Goal: Task Accomplishment & Management: Manage account settings

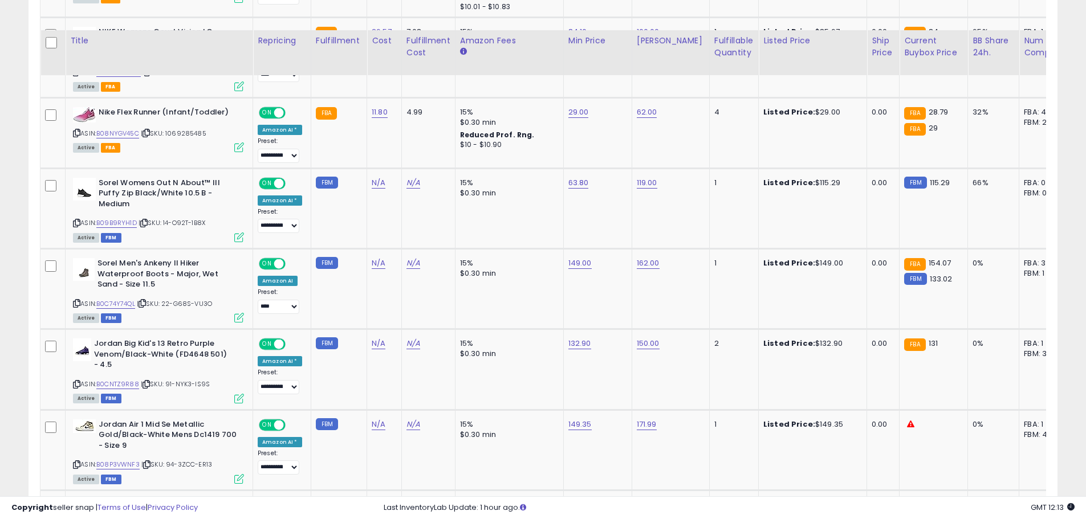
scroll to position [1328, 0]
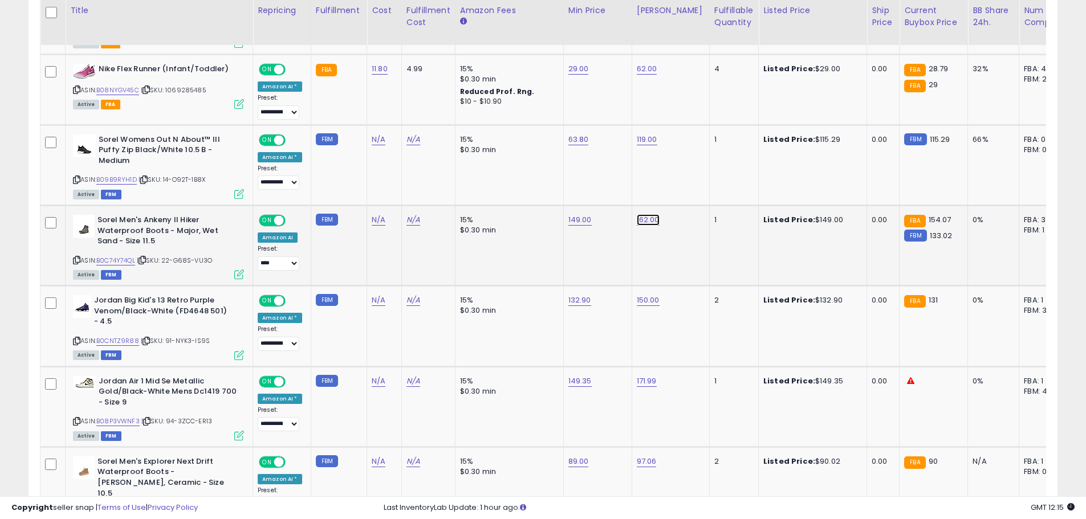
click at [645, 214] on link "162.00" at bounding box center [648, 219] width 23 height 11
type input "******"
click at [685, 184] on button "submit" at bounding box center [675, 180] width 19 height 17
click at [580, 214] on link "149.00" at bounding box center [579, 219] width 23 height 11
type input "******"
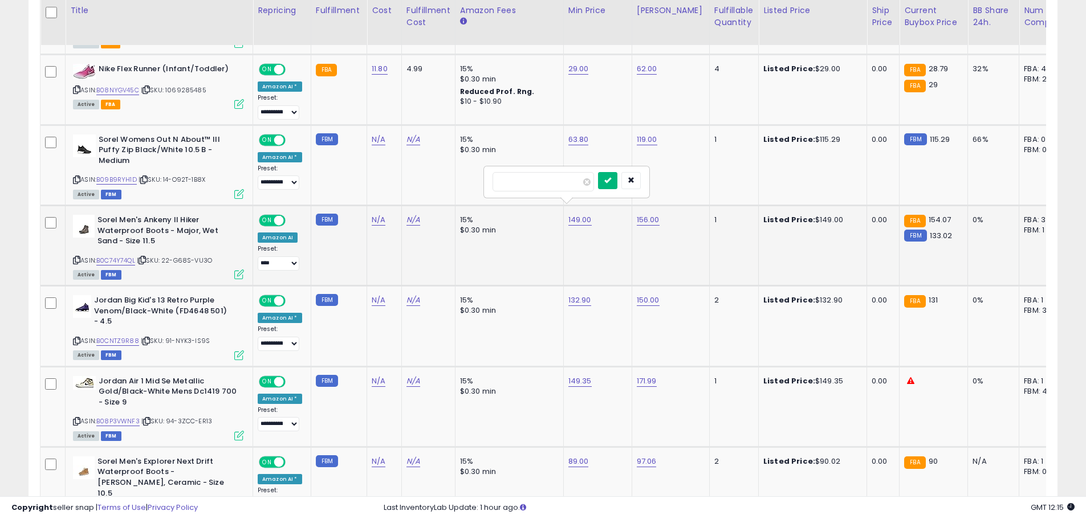
click at [611, 182] on icon "submit" at bounding box center [607, 180] width 7 height 7
click at [585, 295] on link "132.90" at bounding box center [579, 300] width 23 height 11
type input "******"
click at [610, 262] on icon "submit" at bounding box center [607, 261] width 7 height 7
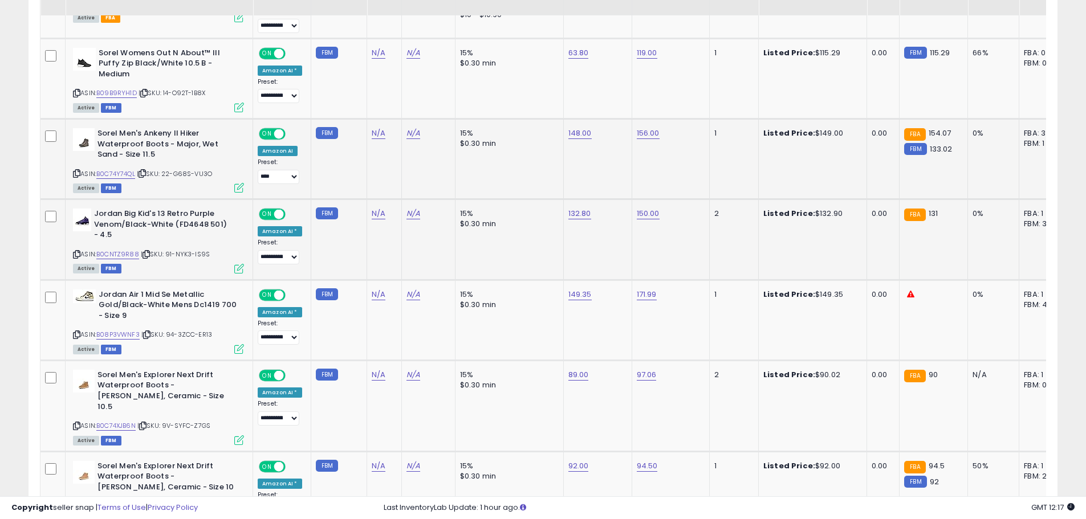
scroll to position [1442, 0]
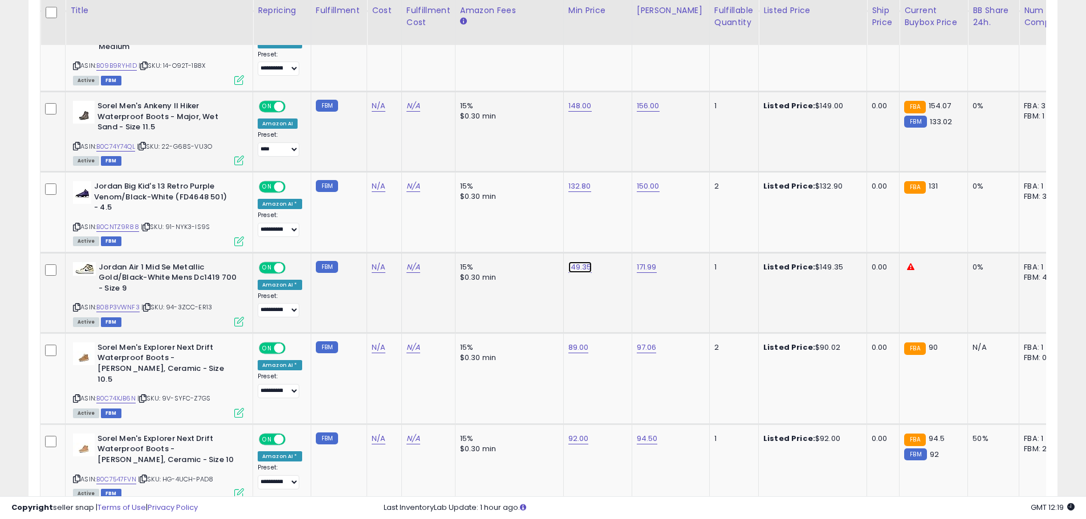
click at [584, 262] on link "149.35" at bounding box center [579, 267] width 23 height 11
type input "******"
click at [617, 225] on button "submit" at bounding box center [607, 227] width 19 height 17
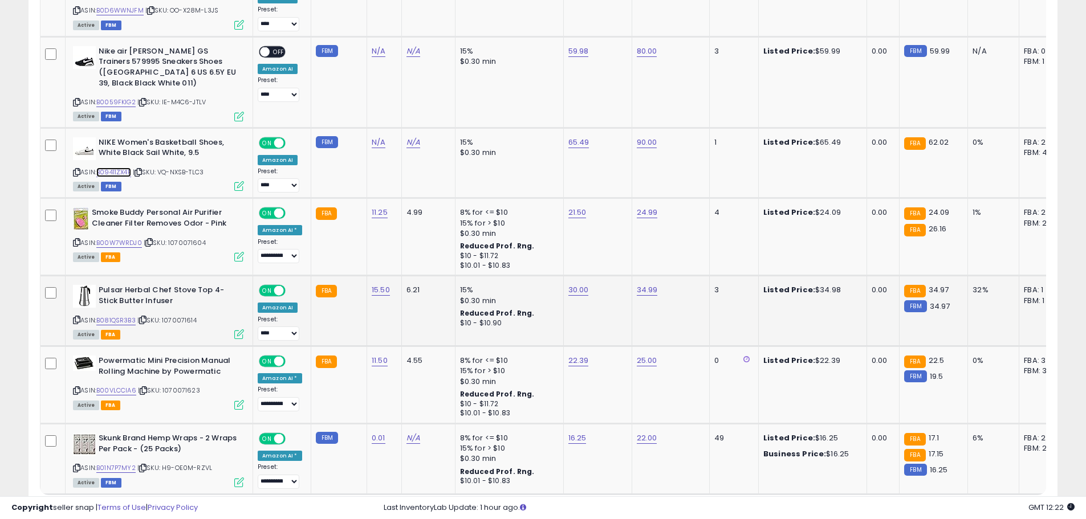
scroll to position [2114, 0]
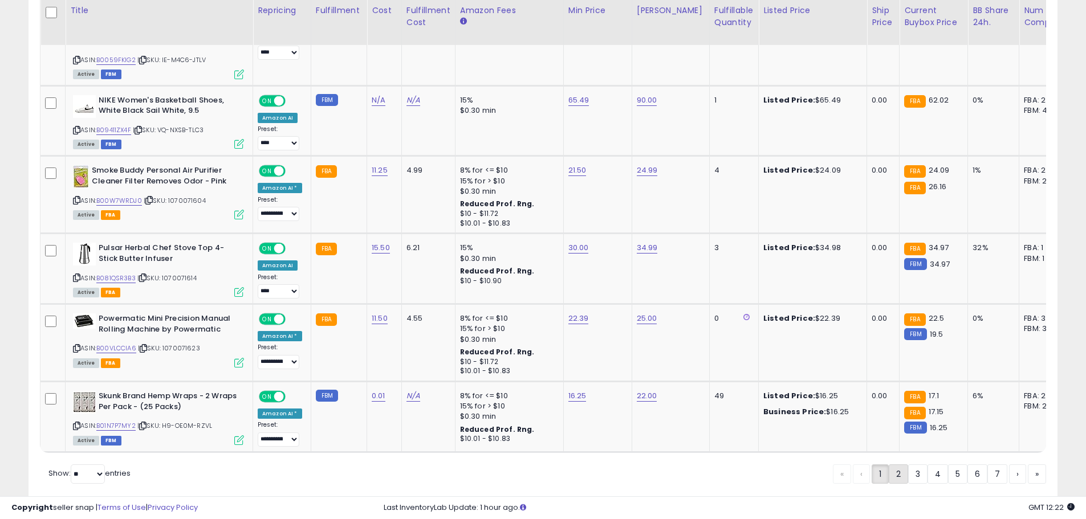
click at [894, 465] on link "2" at bounding box center [898, 474] width 19 height 19
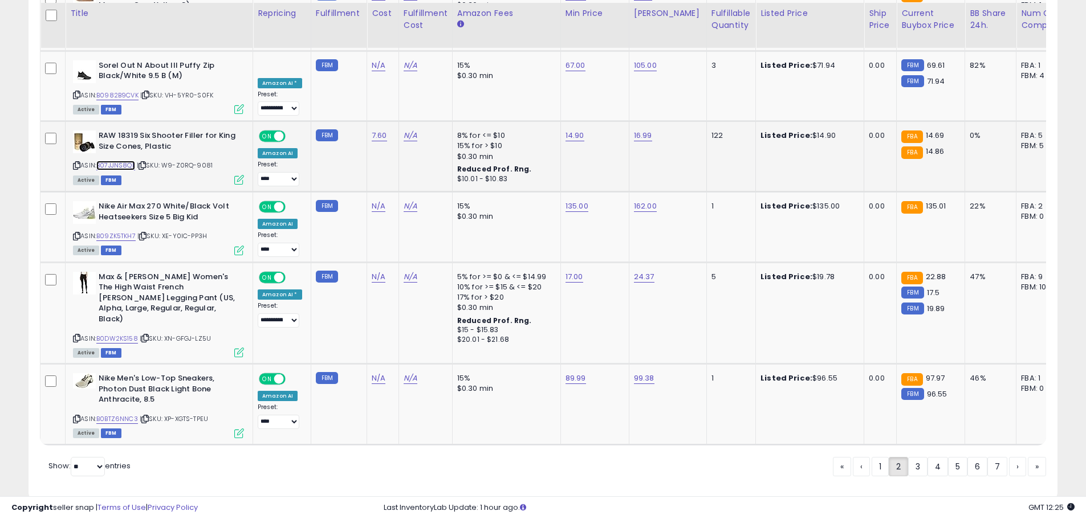
scroll to position [2143, 0]
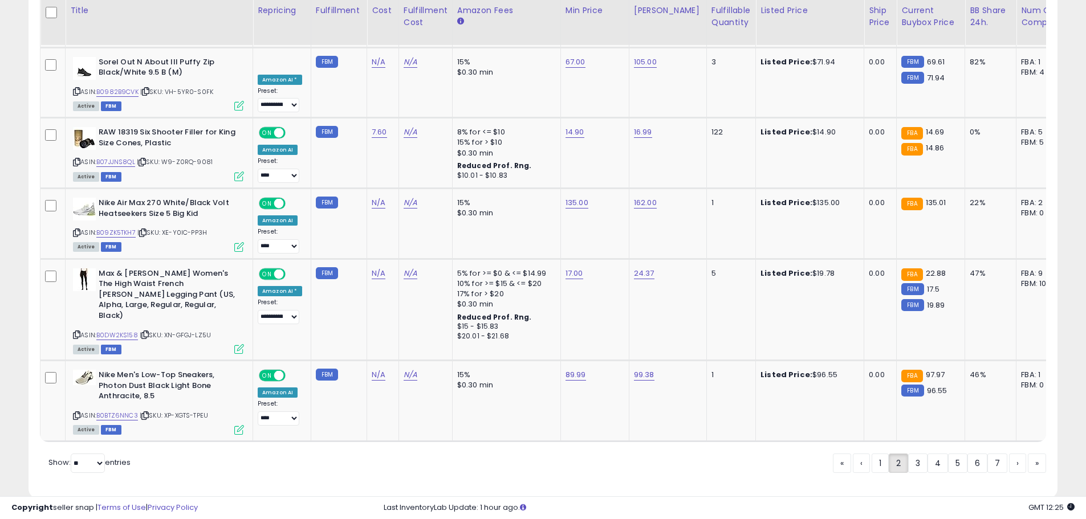
drag, startPoint x: 914, startPoint y: 439, endPoint x: 665, endPoint y: 394, distance: 253.6
click at [914, 454] on link "3" at bounding box center [917, 463] width 19 height 19
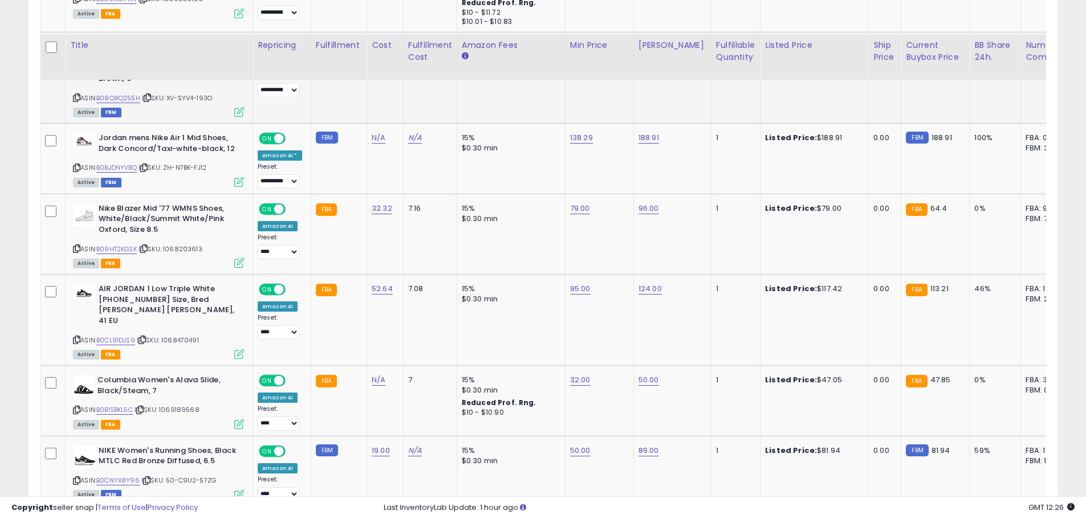
scroll to position [2111, 0]
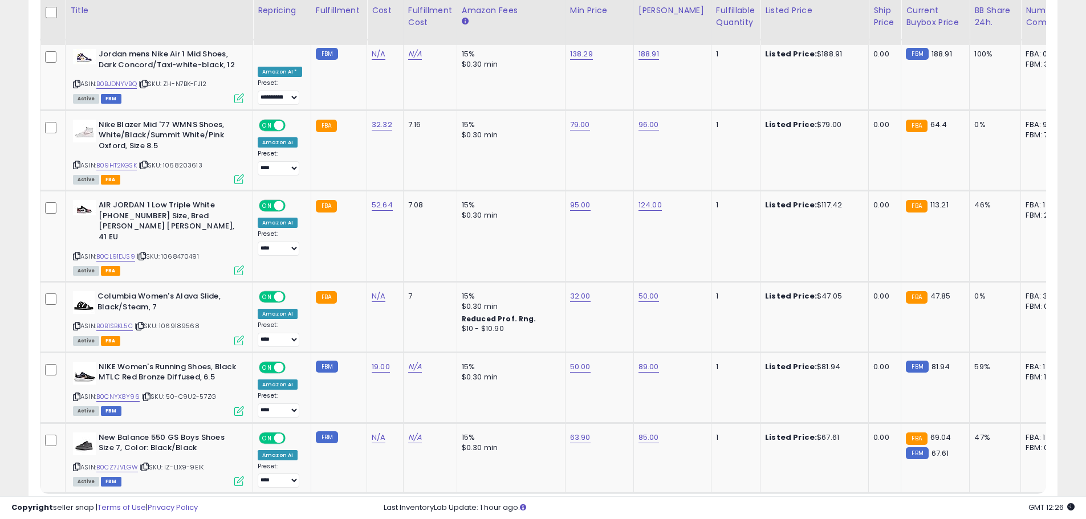
click at [898, 506] on link "2" at bounding box center [898, 515] width 19 height 19
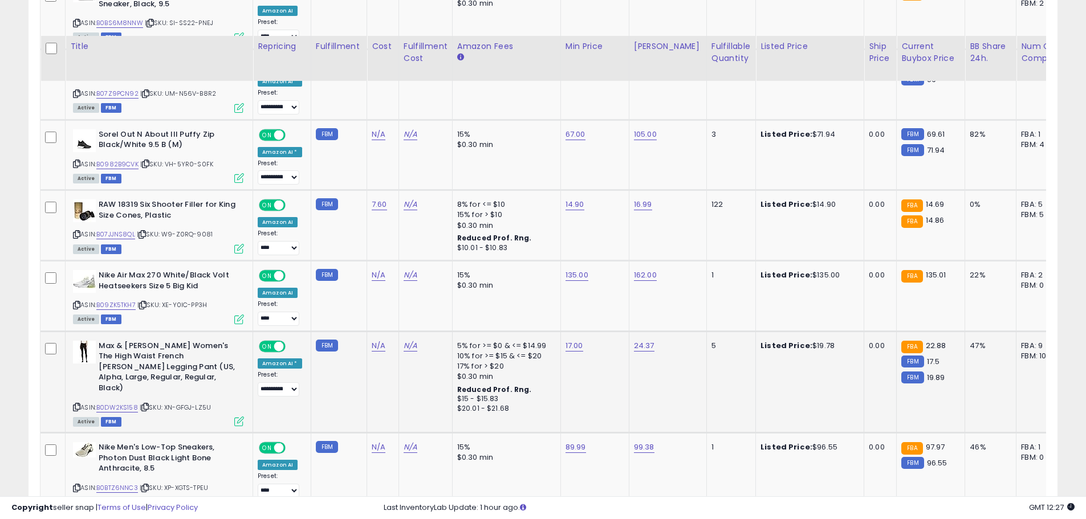
scroll to position [2143, 0]
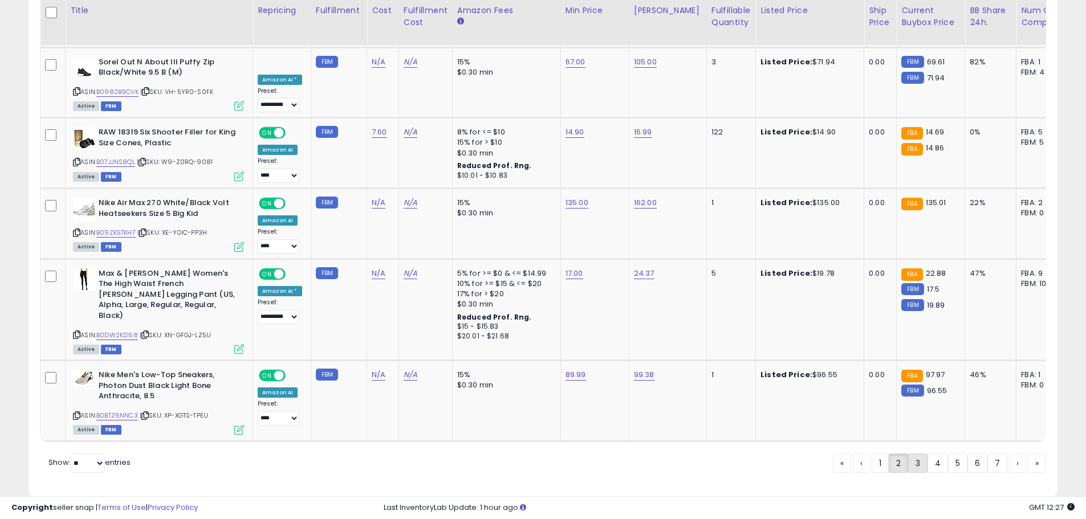
click at [913, 454] on link "3" at bounding box center [917, 463] width 19 height 19
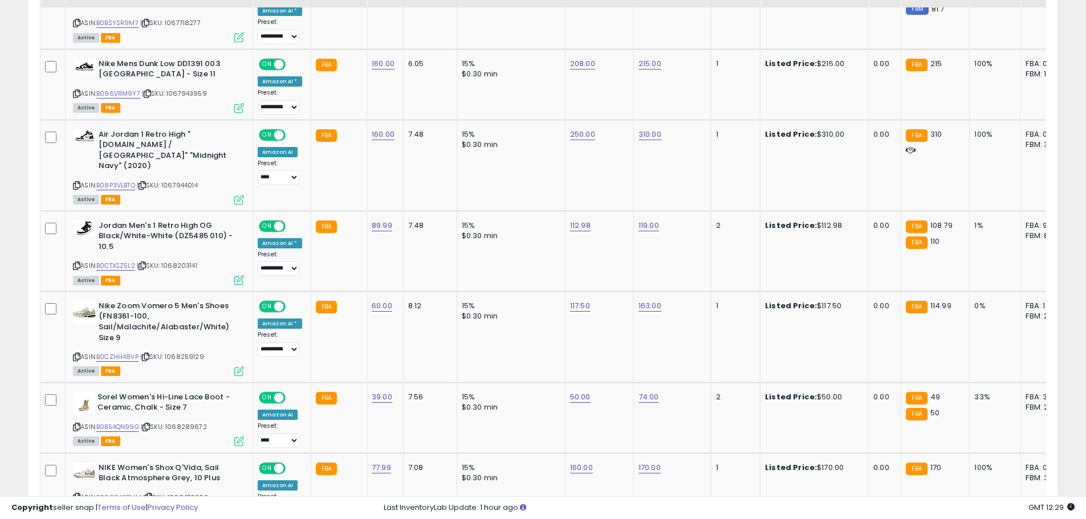
scroll to position [986, 0]
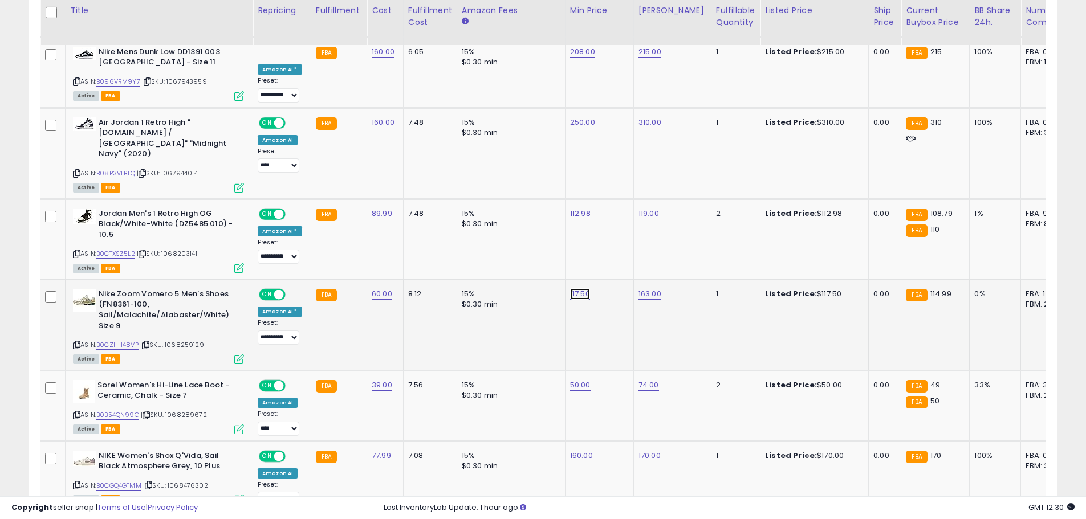
click at [578, 288] on link "117.50" at bounding box center [580, 293] width 20 height 11
type input "******"
click at [618, 227] on button "submit" at bounding box center [608, 233] width 19 height 17
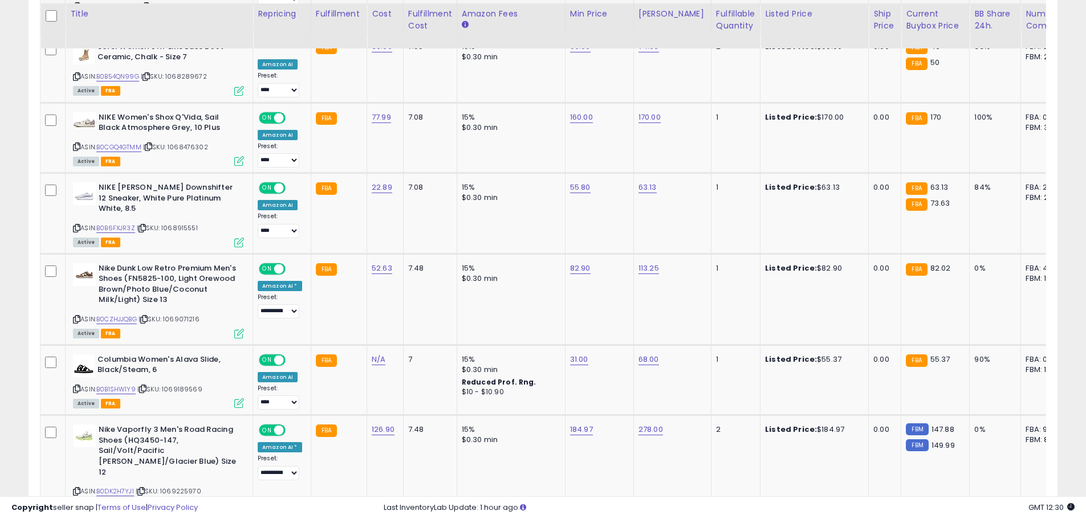
scroll to position [1328, 0]
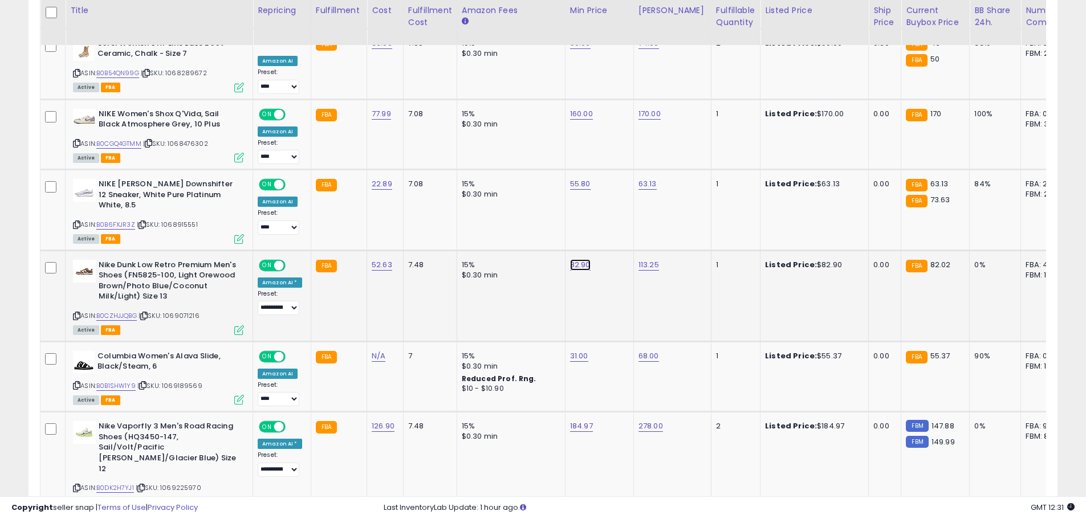
click at [576, 259] on link "82.90" at bounding box center [580, 264] width 21 height 11
type input "*****"
click at [618, 192] on button "submit" at bounding box center [608, 194] width 19 height 17
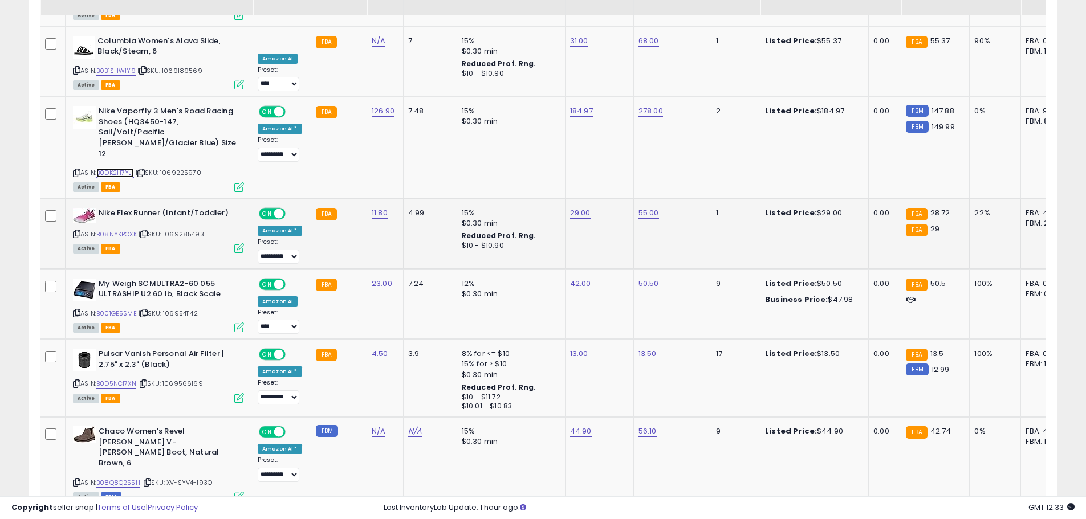
scroll to position [1670, 0]
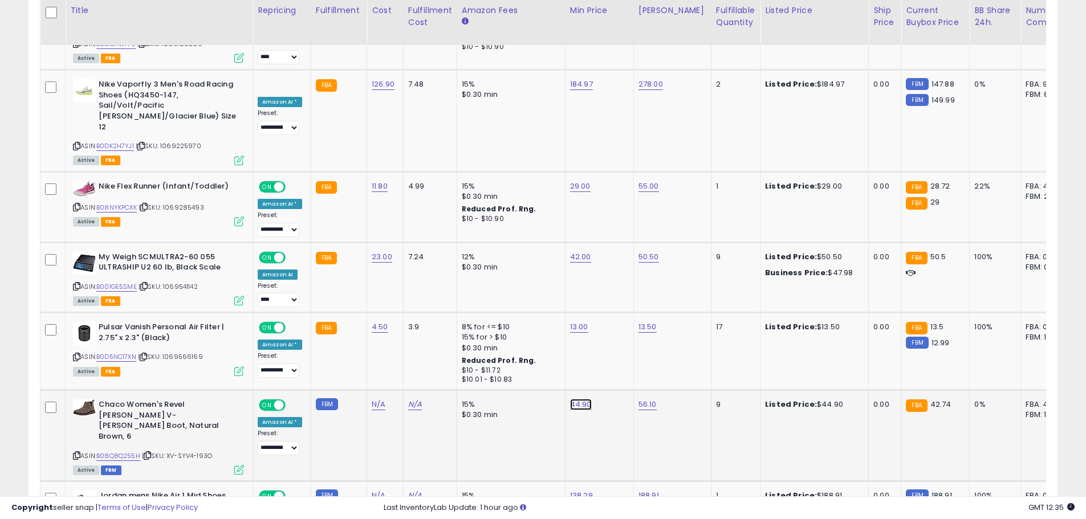
click at [581, 399] on link "44.90" at bounding box center [581, 404] width 22 height 11
type input "*****"
click at [618, 328] on button "submit" at bounding box center [608, 323] width 19 height 17
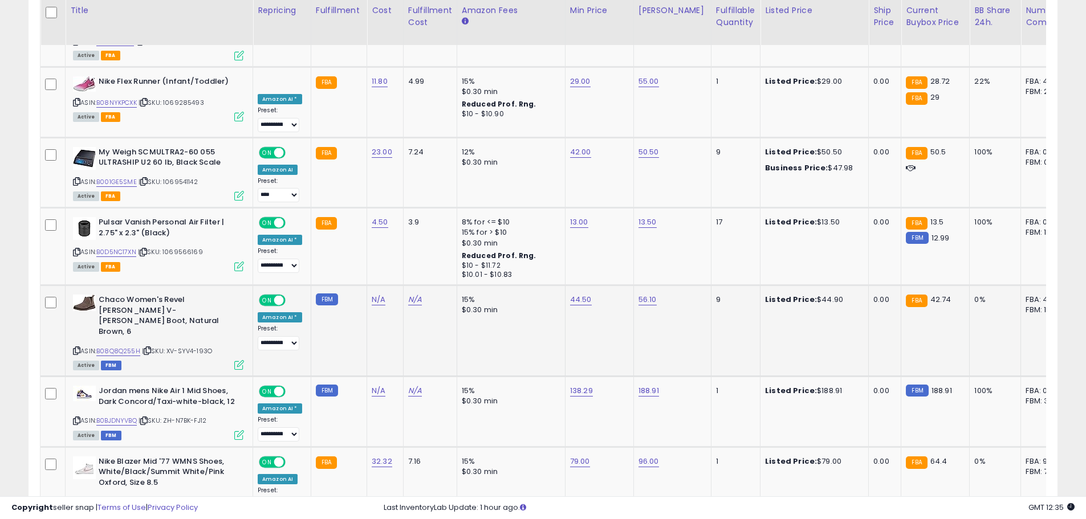
scroll to position [1784, 0]
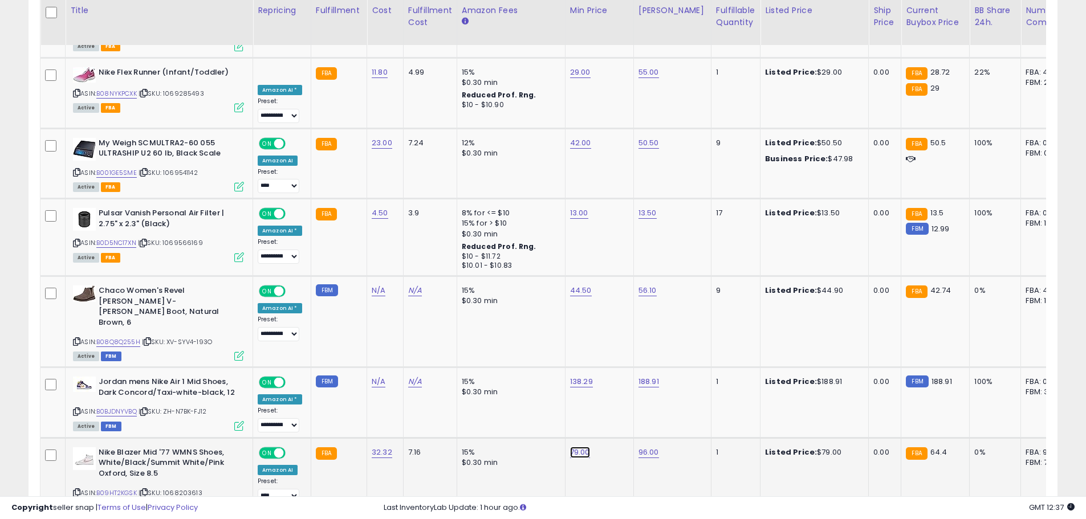
click at [577, 447] on link "79.00" at bounding box center [580, 452] width 20 height 11
type input "*****"
click at [618, 351] on button "submit" at bounding box center [608, 351] width 19 height 17
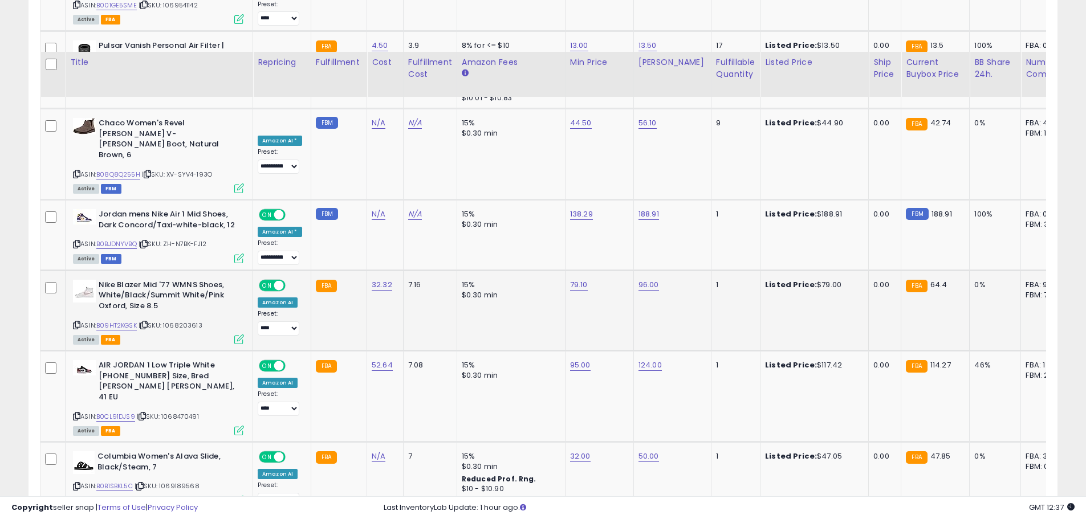
scroll to position [2012, 0]
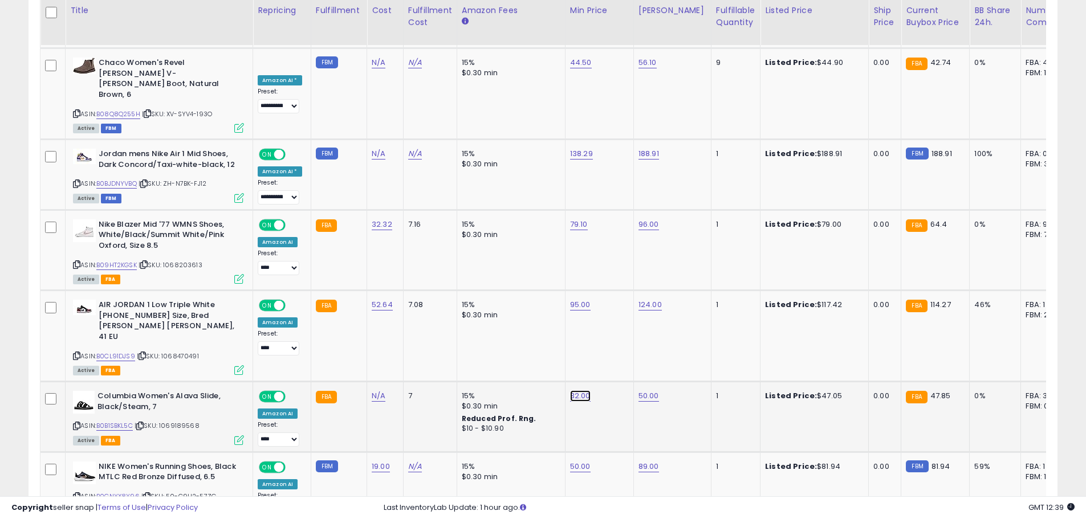
click at [584, 390] on link "32.00" at bounding box center [580, 395] width 21 height 11
type input "*"
type input "*****"
drag, startPoint x: 628, startPoint y: 284, endPoint x: 628, endPoint y: 291, distance: 7.4
click at [612, 284] on icon "submit" at bounding box center [608, 283] width 7 height 7
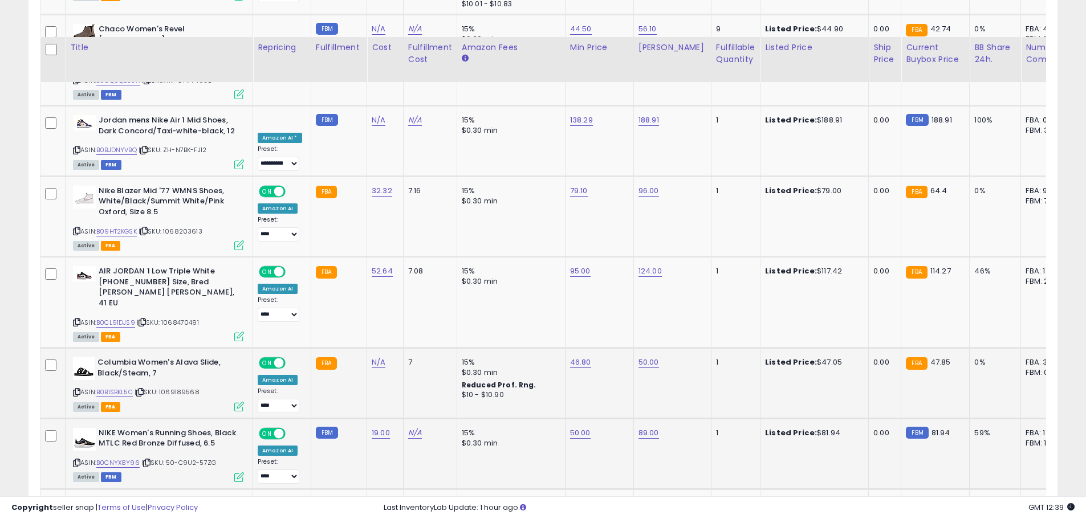
scroll to position [2111, 0]
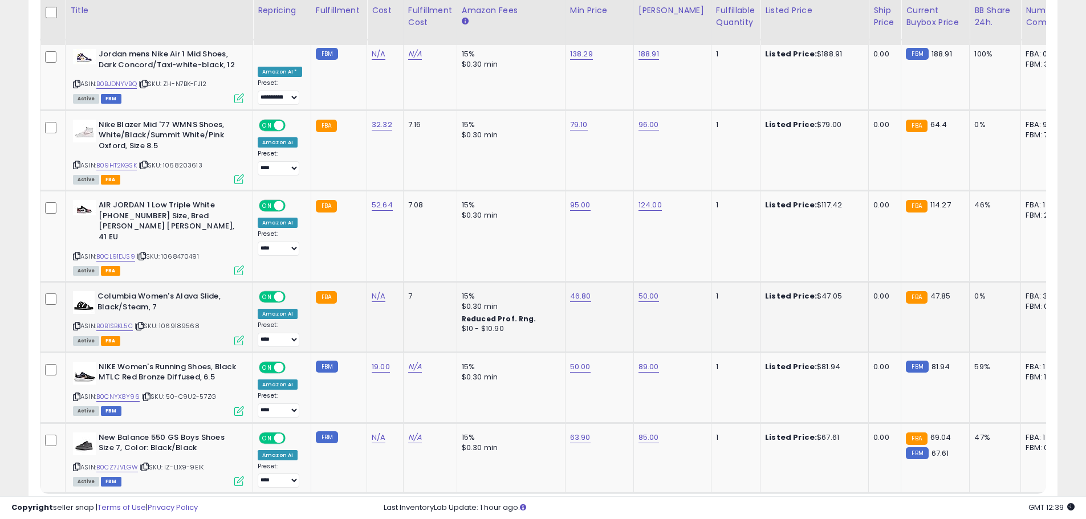
click at [939, 506] on link "4" at bounding box center [937, 515] width 21 height 19
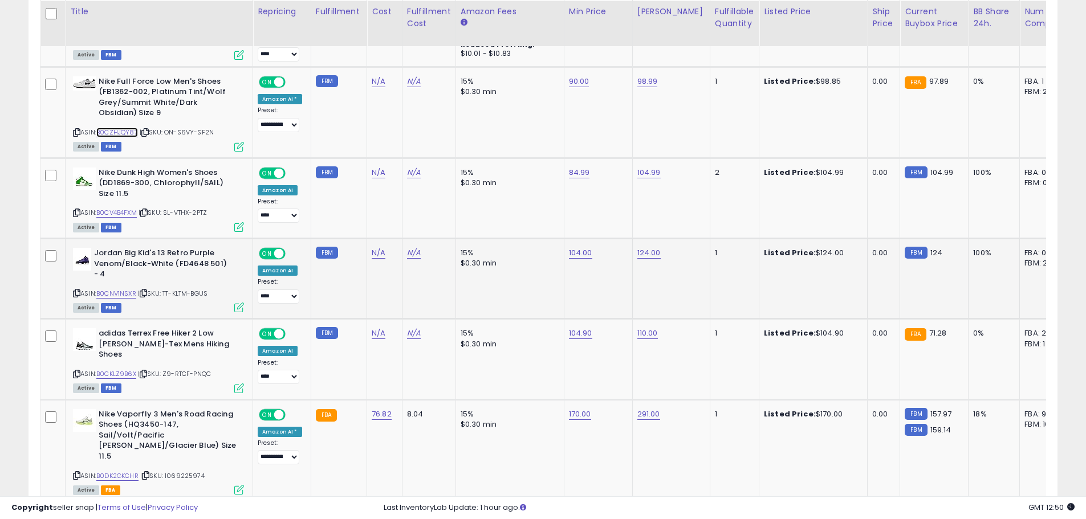
scroll to position [1898, 0]
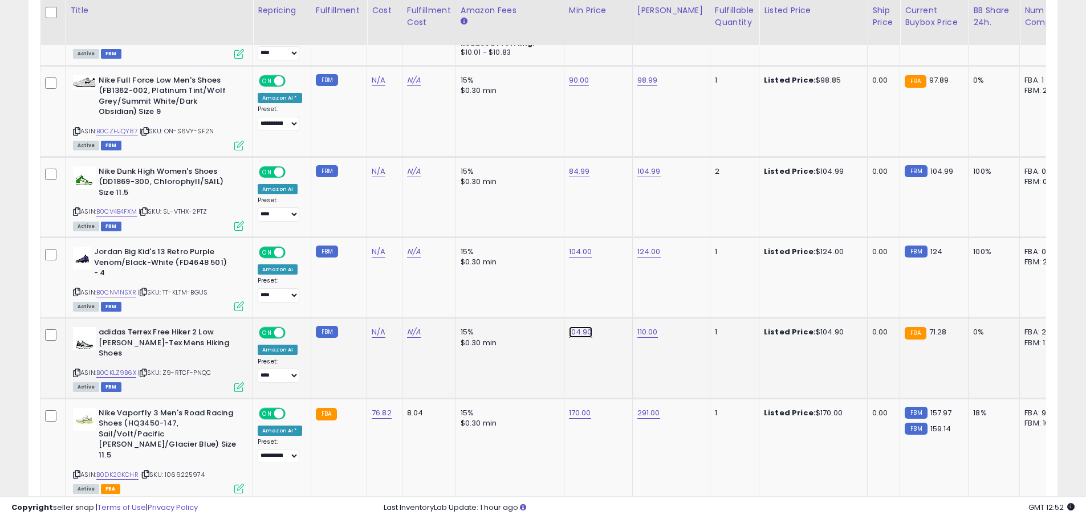
click at [578, 327] on link "104.90" at bounding box center [580, 332] width 23 height 11
type input "******"
click at [611, 282] on icon "submit" at bounding box center [607, 282] width 7 height 7
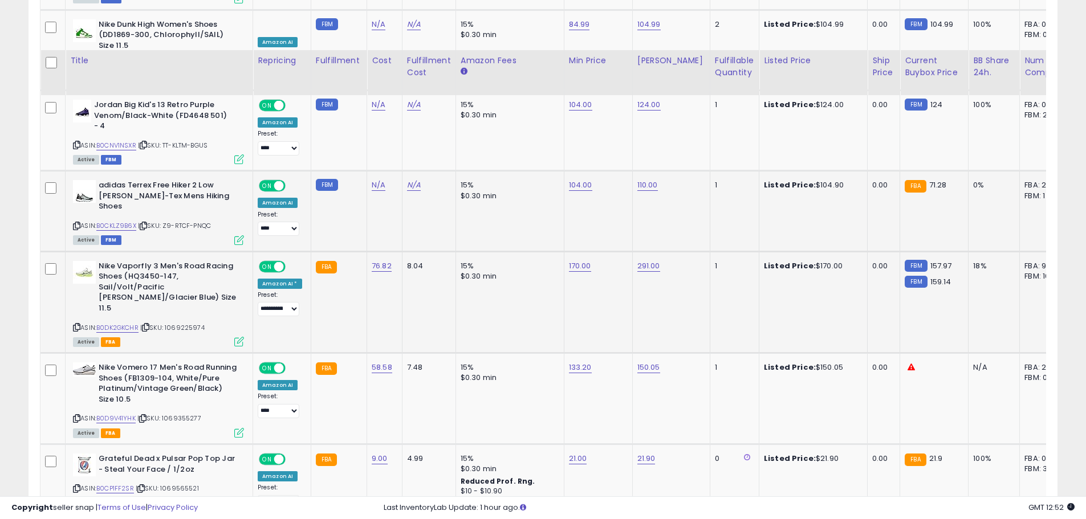
scroll to position [2179, 0]
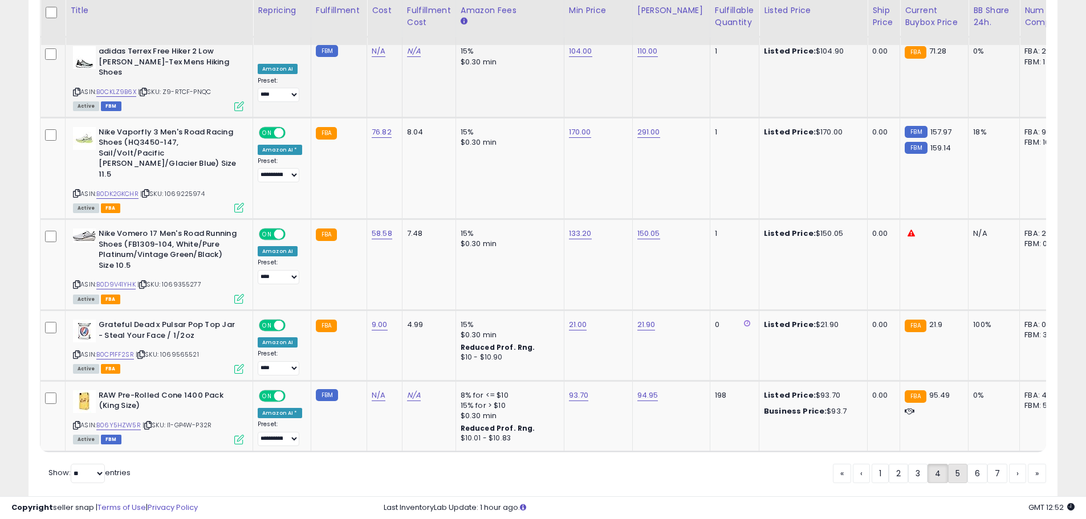
click at [955, 464] on link "5" at bounding box center [957, 473] width 19 height 19
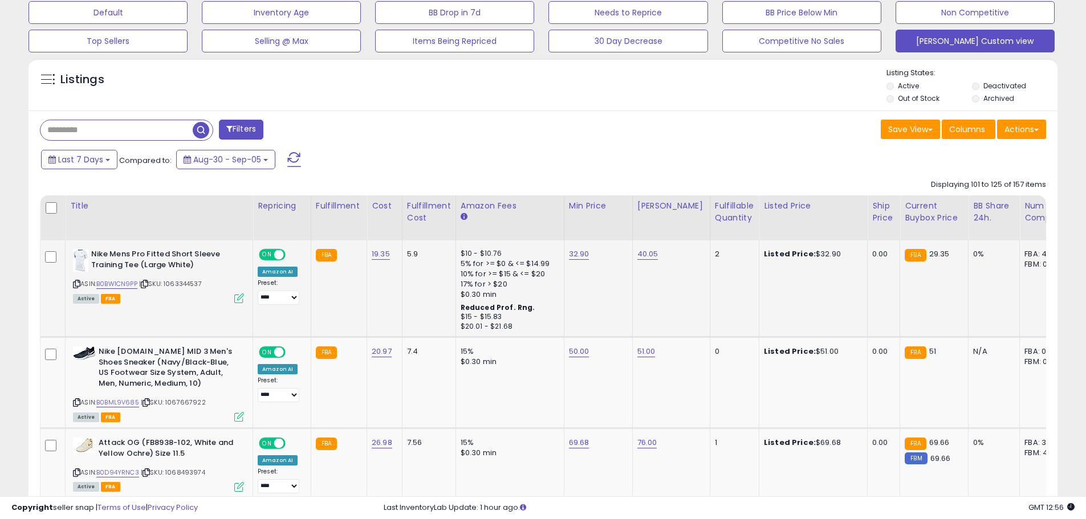
scroll to position [359, 0]
click at [578, 254] on link "32.90" at bounding box center [579, 253] width 21 height 11
type input "*****"
click at [616, 223] on button "submit" at bounding box center [605, 224] width 19 height 17
click at [558, 134] on div "Save View Save As New View Update Current View Columns Actions Import Export Vi…" at bounding box center [799, 130] width 512 height 22
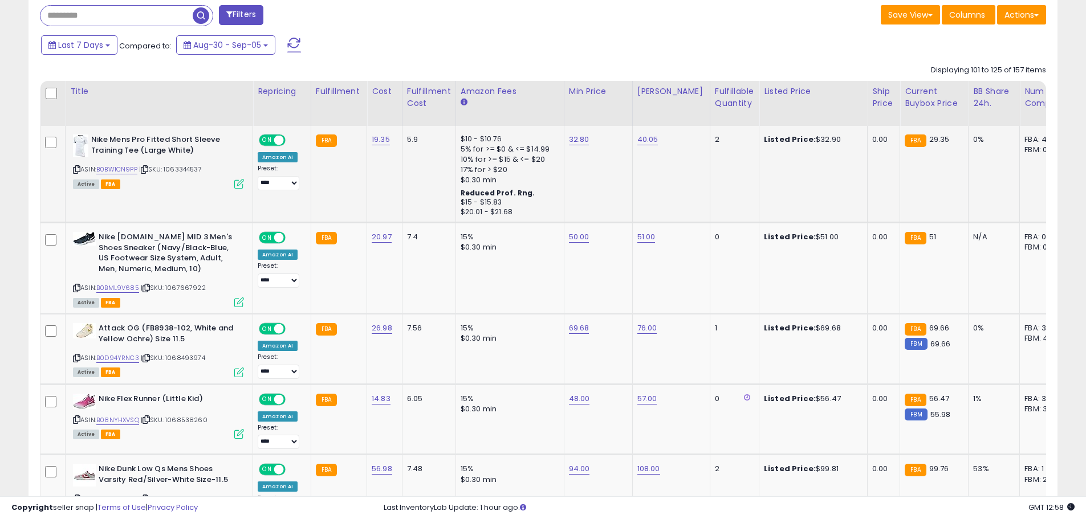
scroll to position [530, 0]
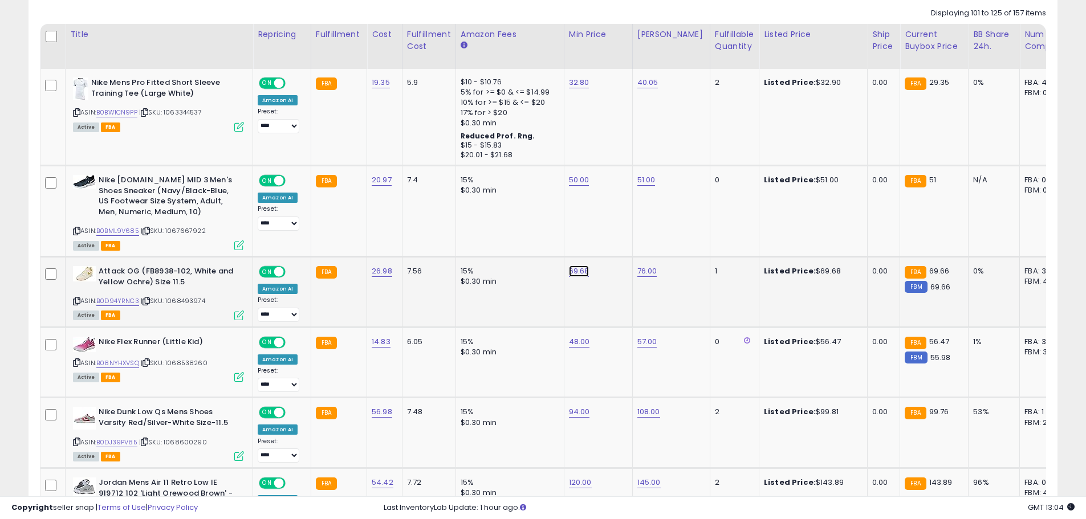
click at [573, 274] on link "69.68" at bounding box center [579, 271] width 21 height 11
type input "*****"
click at [616, 240] on button "submit" at bounding box center [606, 242] width 19 height 17
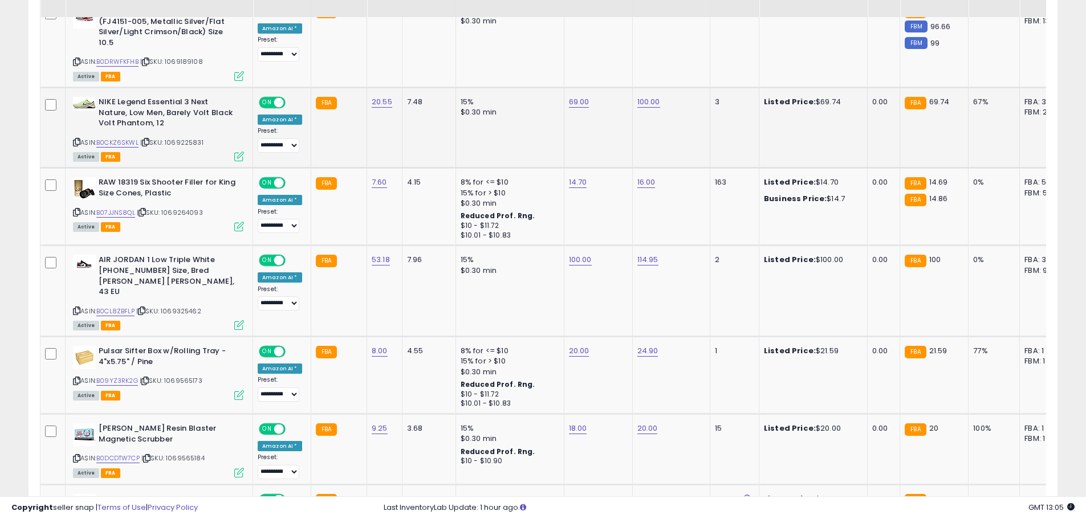
scroll to position [1214, 0]
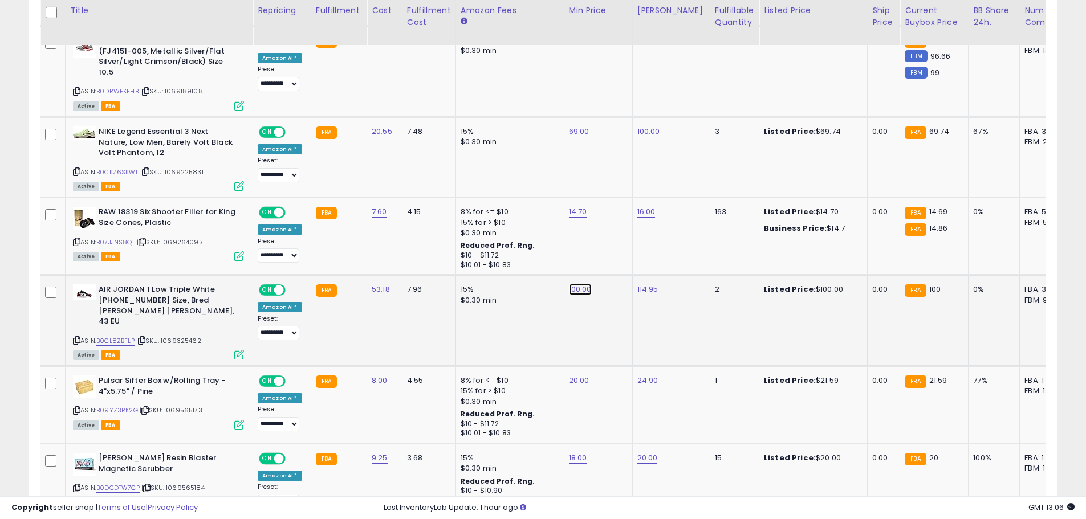
click at [577, 290] on link "100.00" at bounding box center [580, 289] width 23 height 11
type input "*"
type input "****"
type input "*****"
click at [611, 263] on icon "submit" at bounding box center [607, 260] width 7 height 7
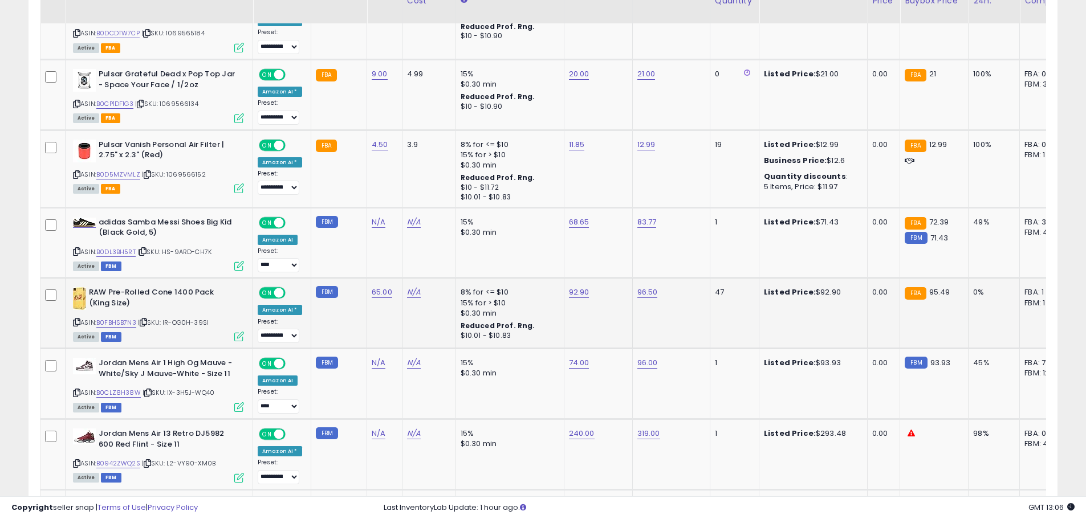
scroll to position [1670, 0]
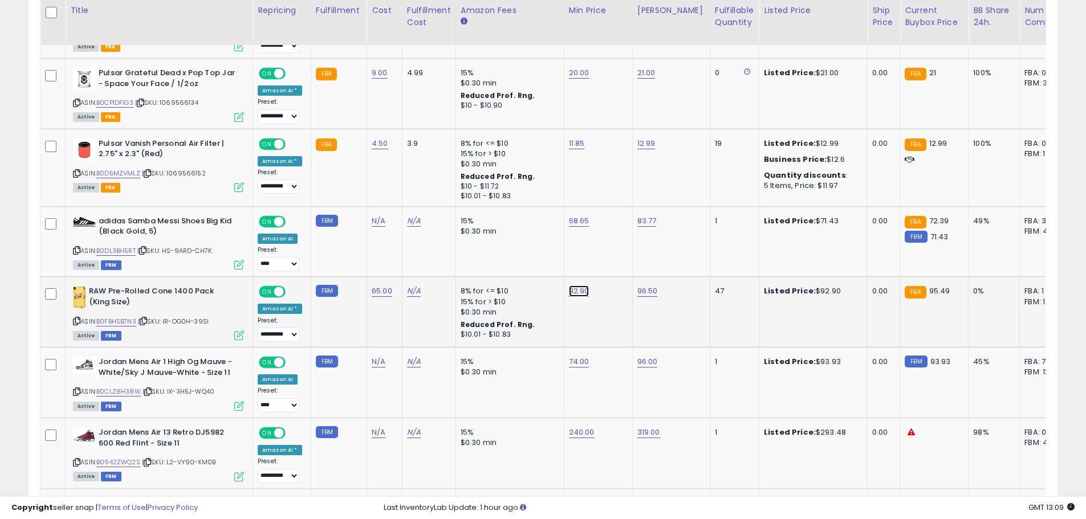
click at [570, 286] on link "92.90" at bounding box center [579, 291] width 21 height 11
type input "*****"
click at [616, 257] on button "submit" at bounding box center [605, 251] width 19 height 17
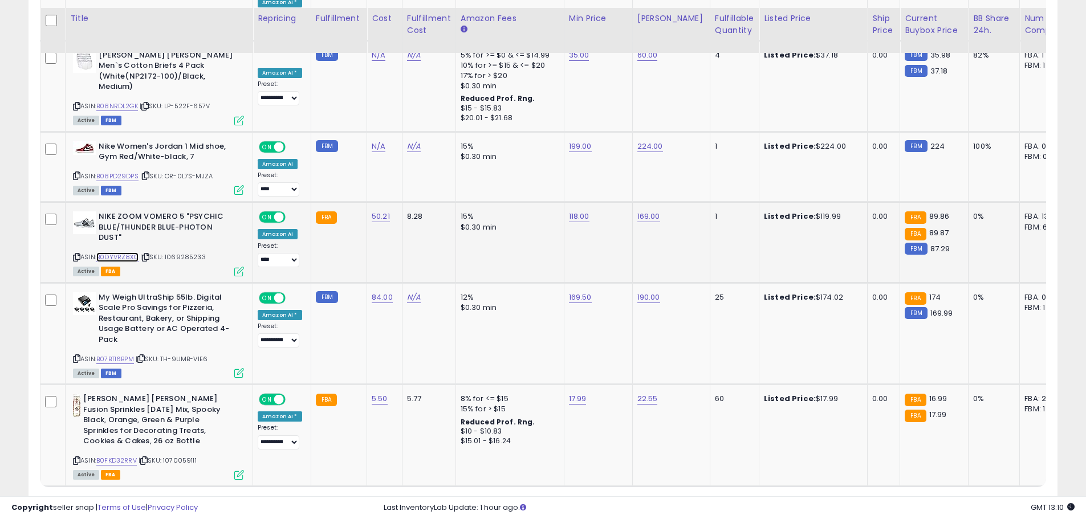
scroll to position [2126, 0]
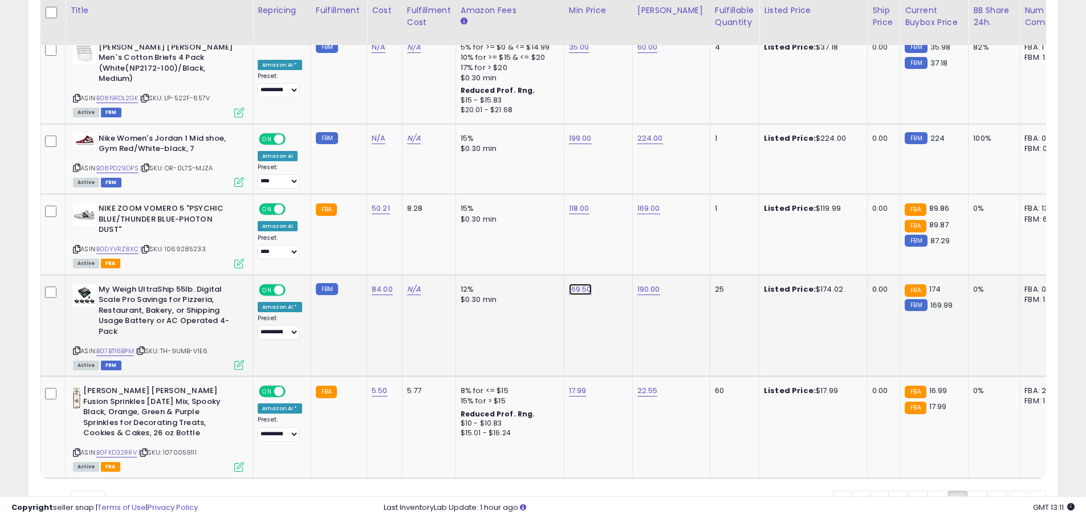
click at [575, 284] on link "169.50" at bounding box center [580, 289] width 23 height 11
type input "*"
type input "******"
click at [611, 237] on icon "submit" at bounding box center [607, 236] width 7 height 7
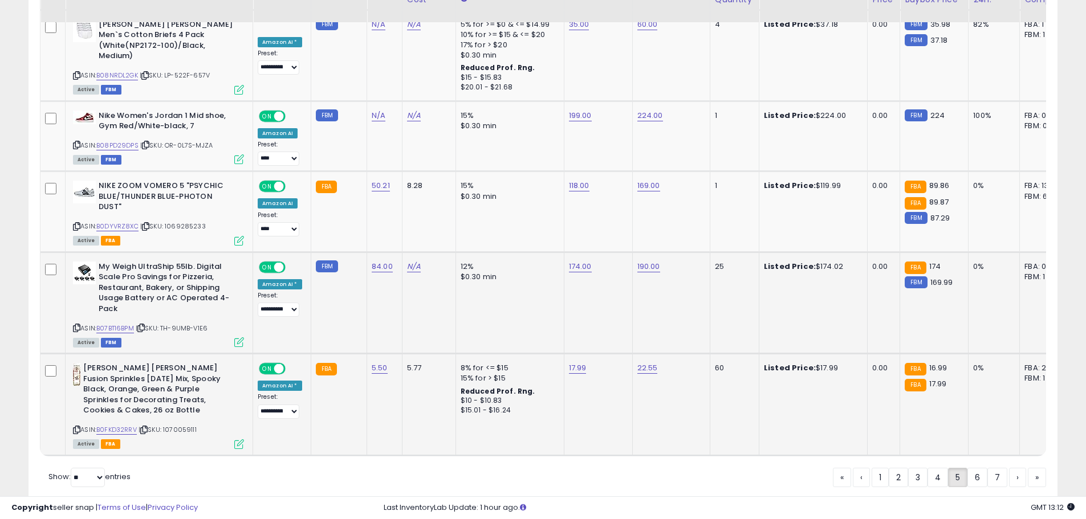
scroll to position [2170, 0]
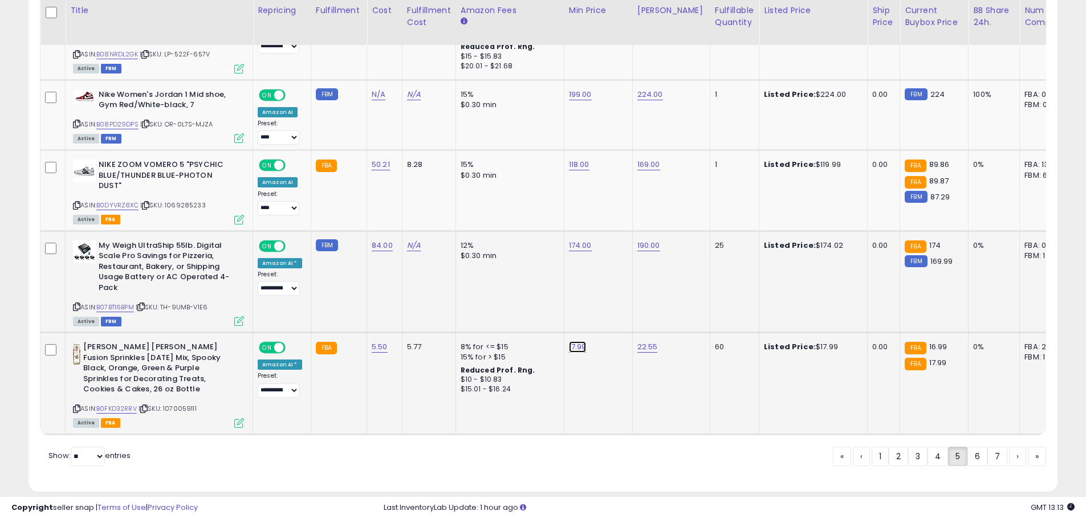
click at [576, 341] on link "17.99" at bounding box center [578, 346] width 18 height 11
type input "*****"
click at [614, 294] on button "submit" at bounding box center [604, 294] width 19 height 17
drag, startPoint x: 977, startPoint y: 438, endPoint x: 827, endPoint y: 404, distance: 154.2
click at [976, 447] on link "6" at bounding box center [977, 456] width 20 height 19
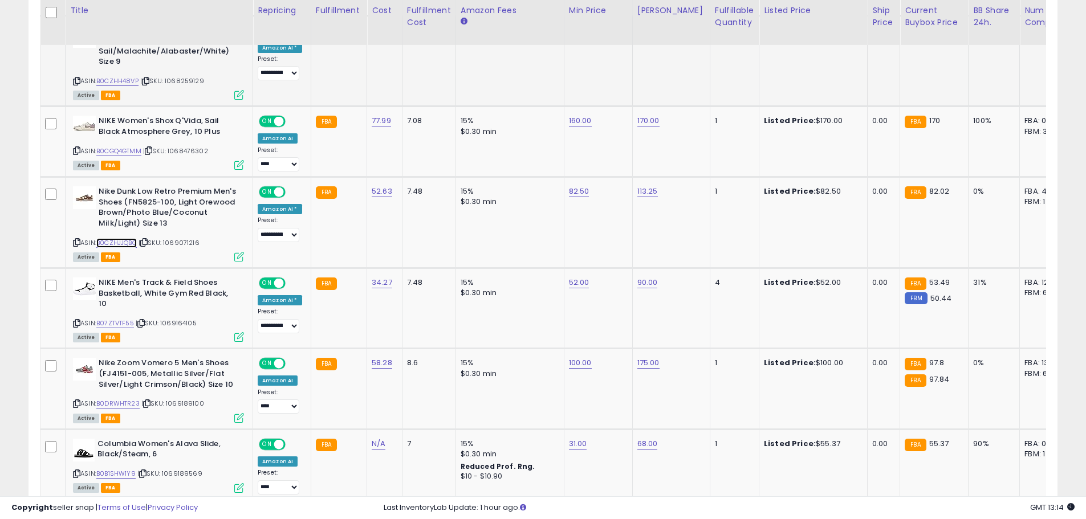
scroll to position [986, 0]
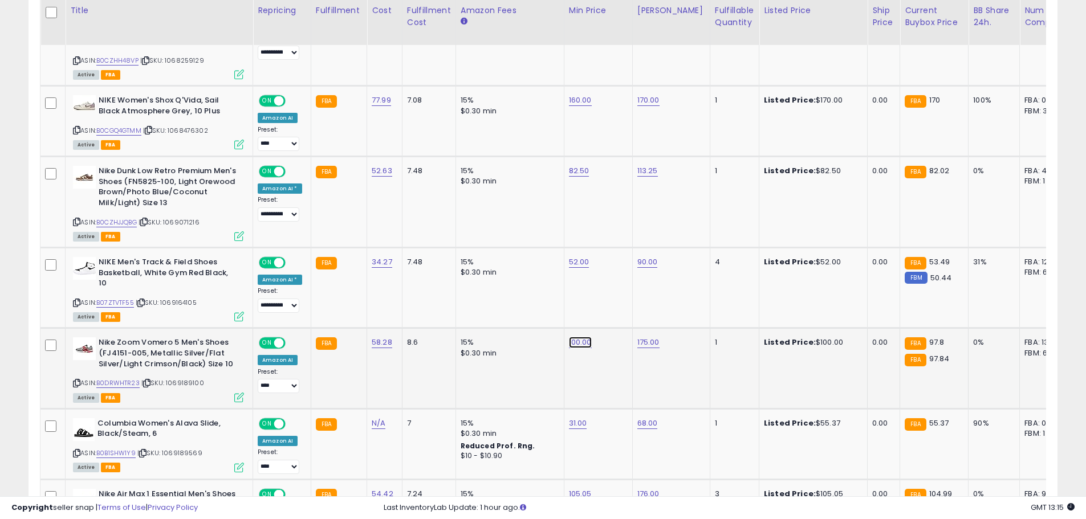
click at [576, 337] on link "100.00" at bounding box center [580, 342] width 23 height 11
type input "*"
type input "*****"
click at [611, 293] on icon "submit" at bounding box center [607, 293] width 7 height 7
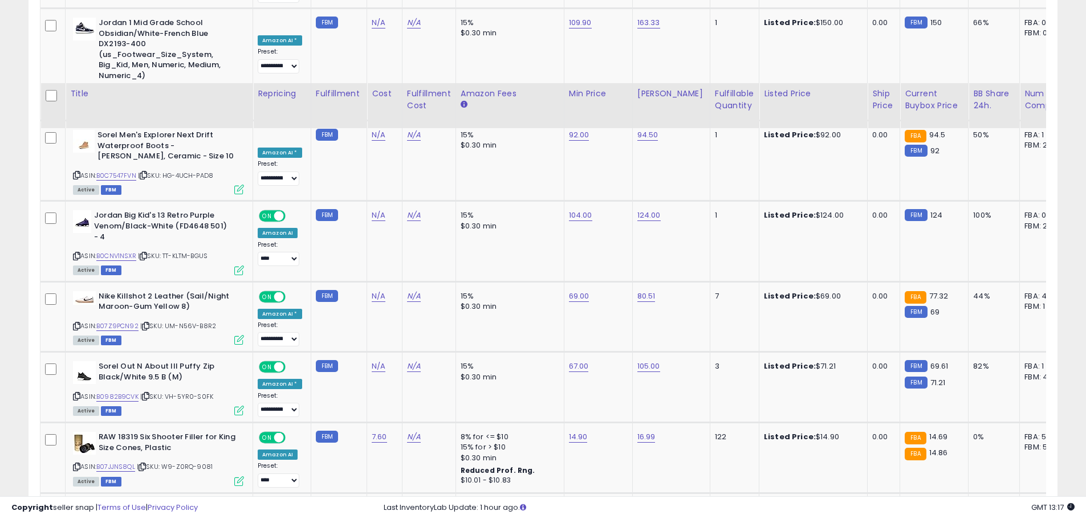
scroll to position [2126, 0]
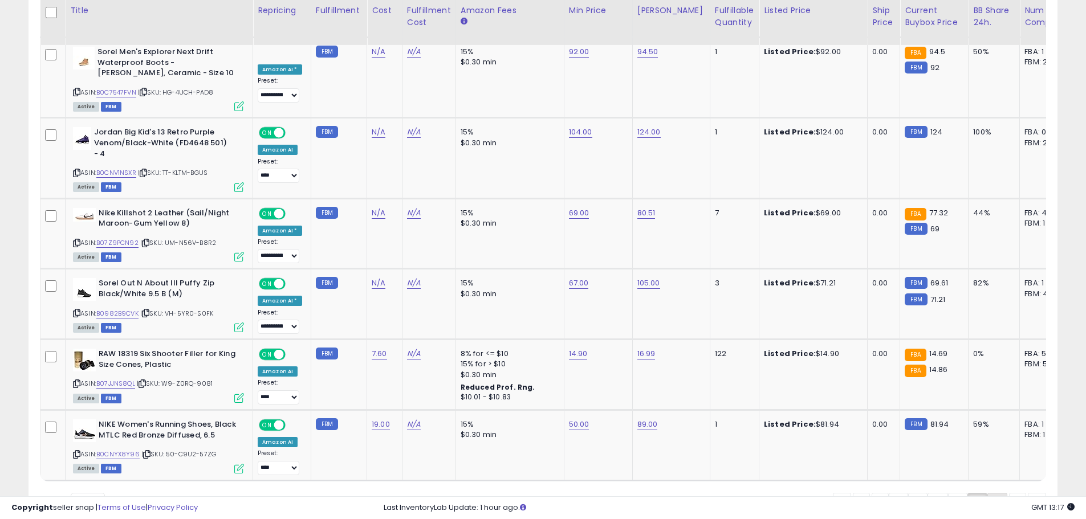
click at [991, 493] on link "7" at bounding box center [997, 502] width 20 height 19
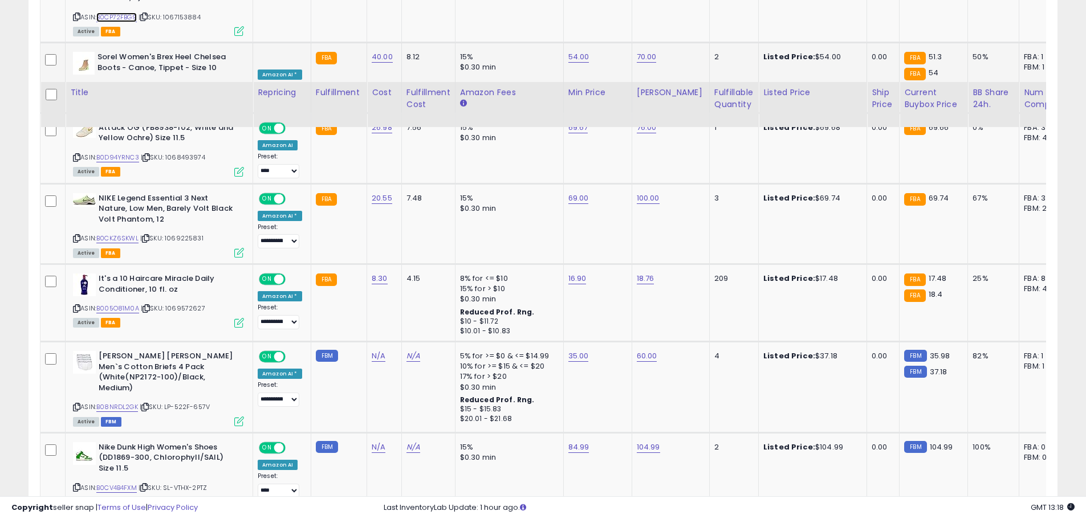
scroll to position [758, 0]
